Goal: Navigation & Orientation: Find specific page/section

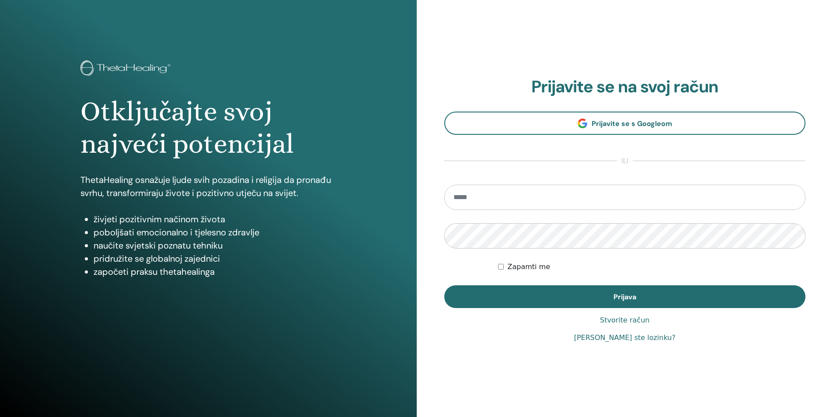
click at [498, 191] on input "email" at bounding box center [625, 197] width 362 height 25
type input "**********"
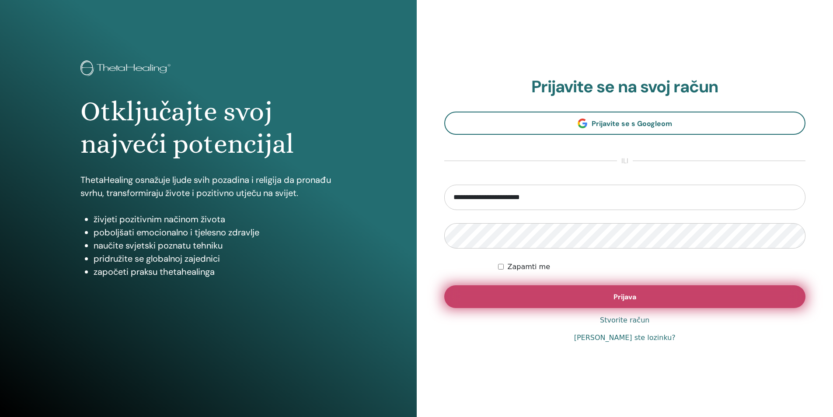
click at [627, 300] on span "Prijava" at bounding box center [625, 296] width 23 height 9
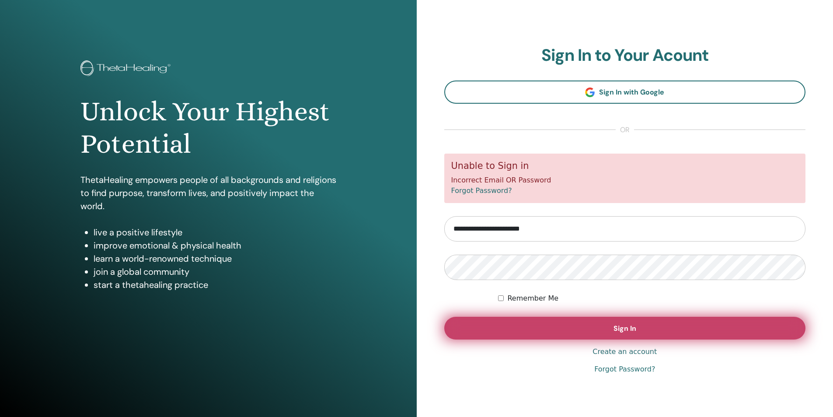
click at [613, 330] on button "Sign In" at bounding box center [625, 328] width 362 height 23
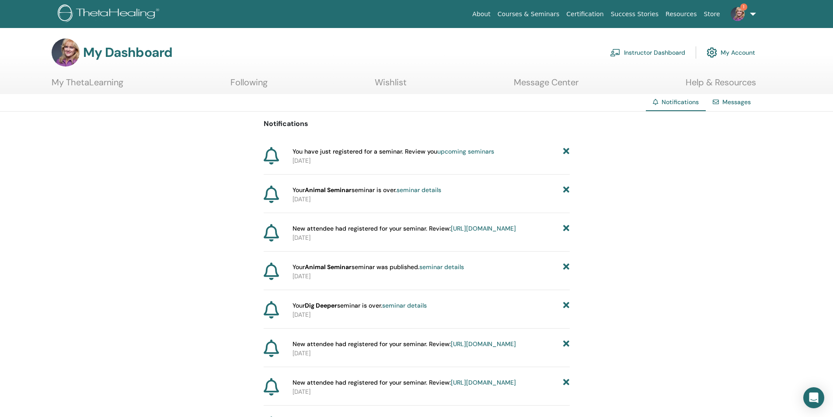
click at [456, 152] on link "upcoming seminars" at bounding box center [465, 151] width 57 height 8
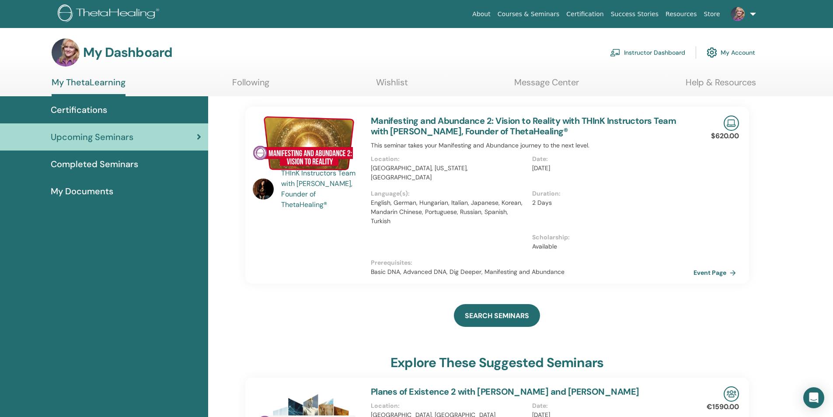
click at [755, 11] on link at bounding box center [742, 14] width 36 height 28
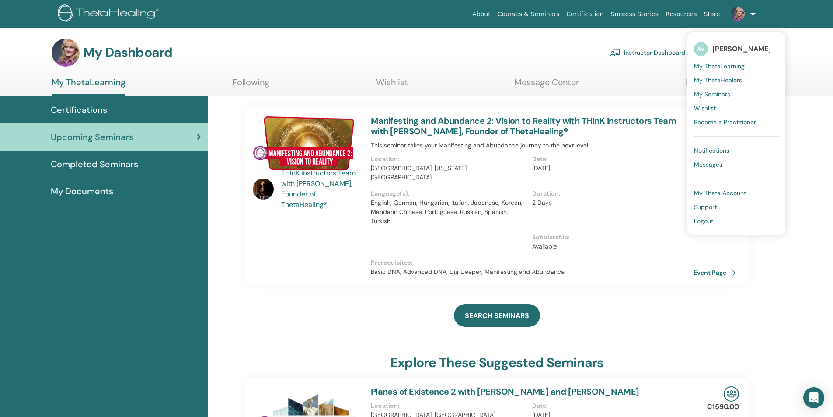
click at [705, 218] on span "Logout" at bounding box center [703, 221] width 19 height 8
